Goal: Check status

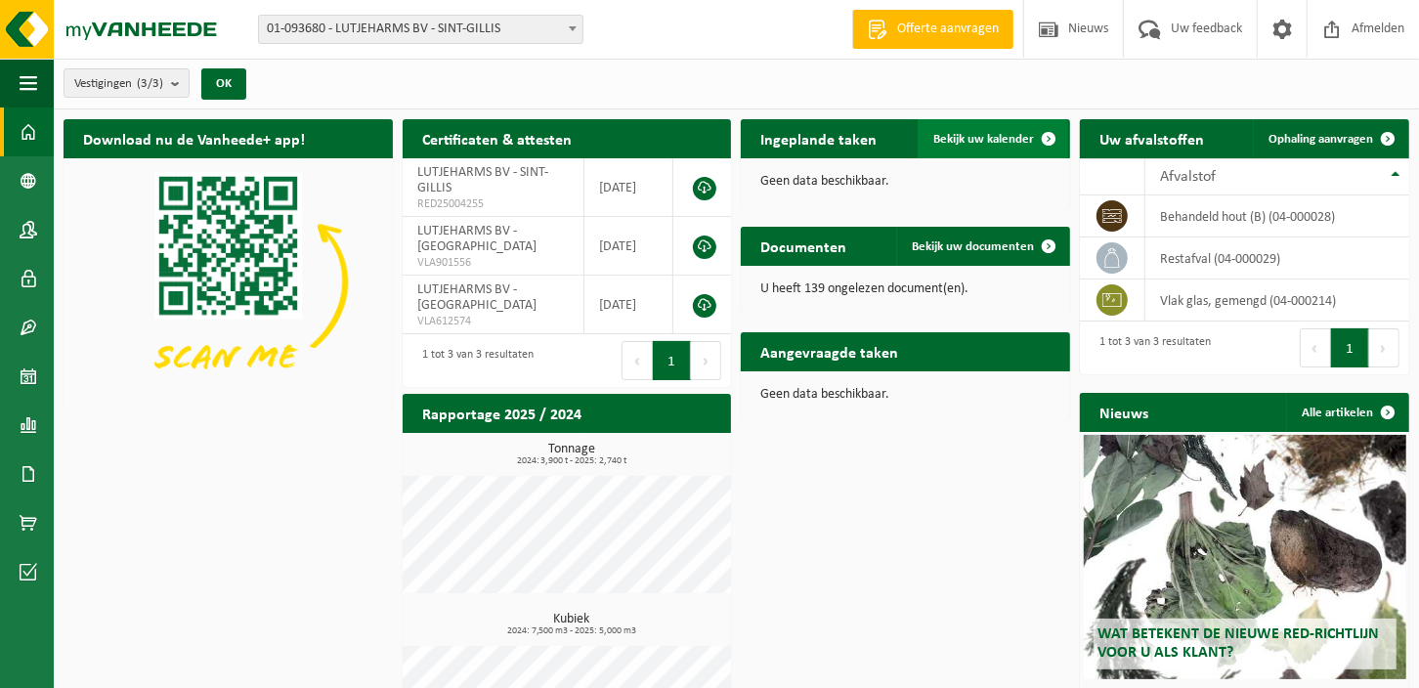
click at [980, 139] on span "Bekijk uw kalender" at bounding box center [984, 139] width 101 height 13
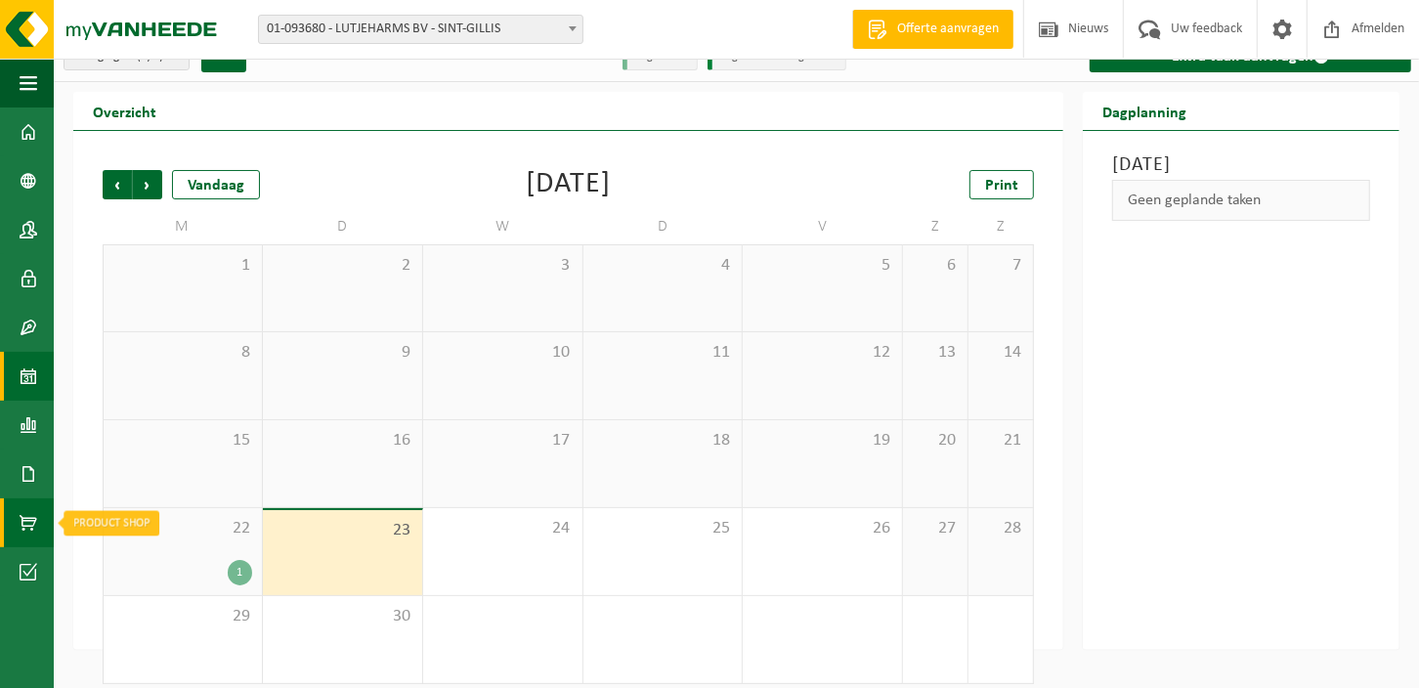
scroll to position [42, 0]
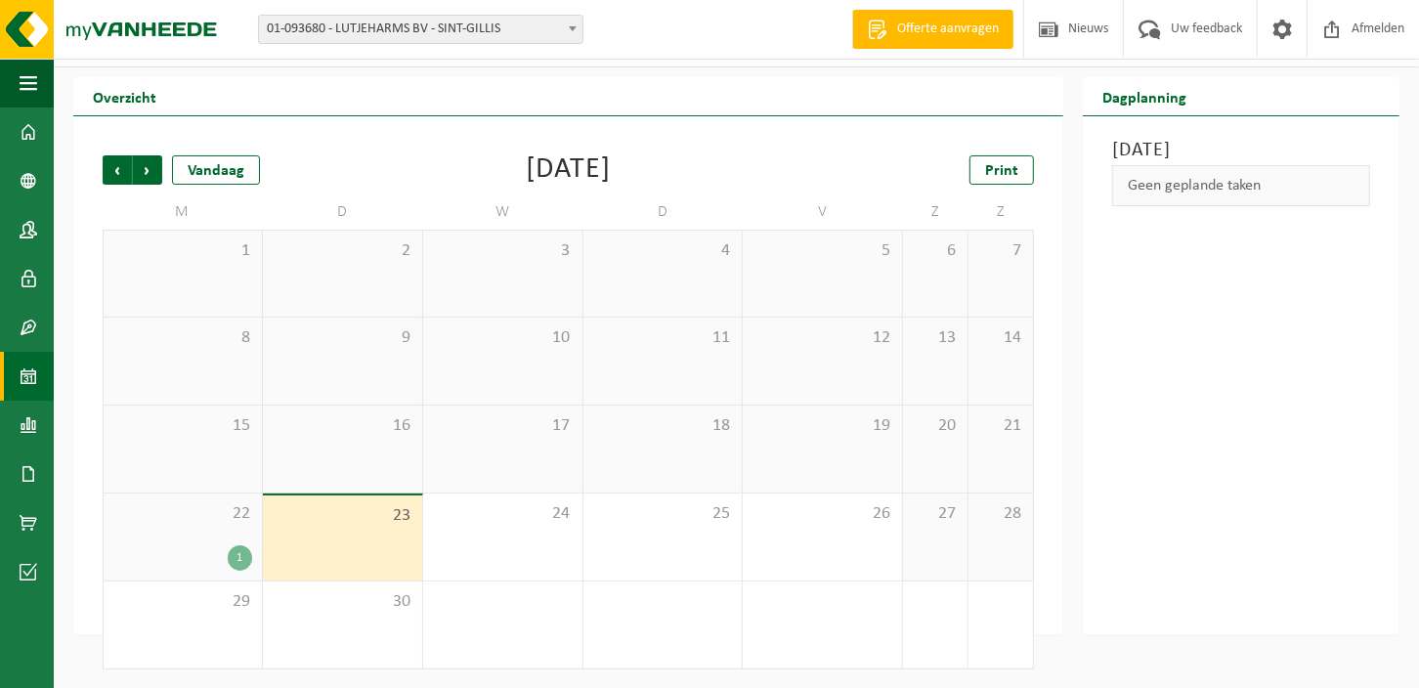
click at [244, 558] on div "1" at bounding box center [240, 557] width 24 height 25
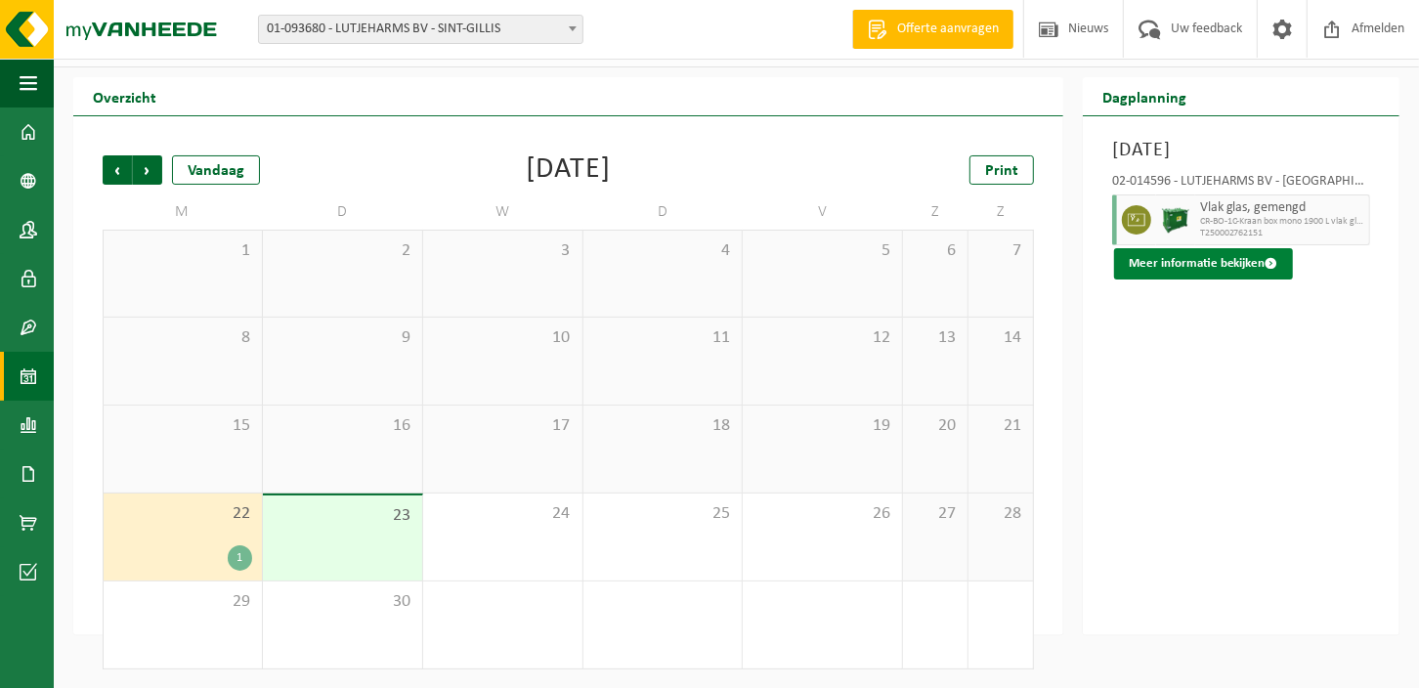
click at [1182, 264] on button "Meer informatie bekijken" at bounding box center [1203, 263] width 179 height 31
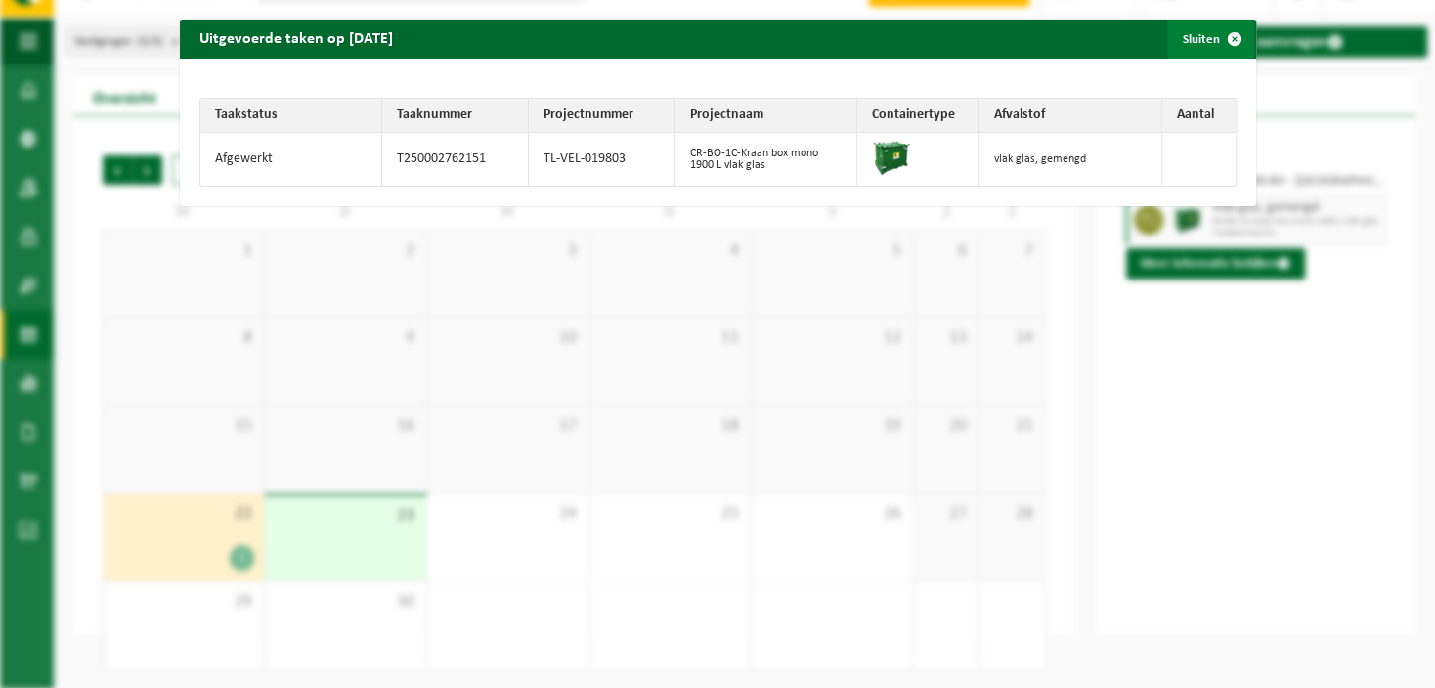
click at [1217, 38] on span "button" at bounding box center [1234, 39] width 39 height 39
